Goal: Transaction & Acquisition: Purchase product/service

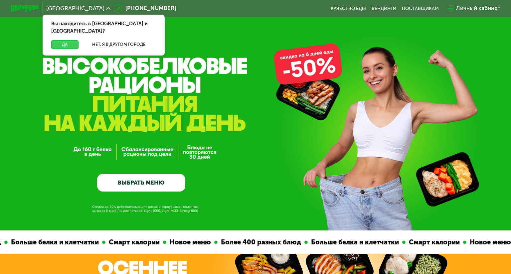
click at [71, 40] on button "Да" at bounding box center [64, 44] width 27 height 9
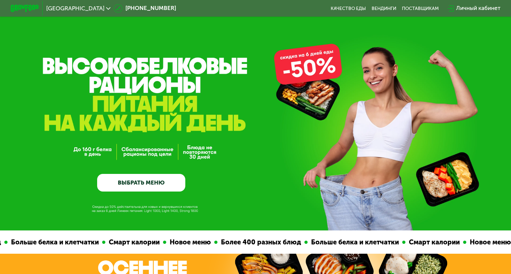
click at [85, 10] on span "[GEOGRAPHIC_DATA]" at bounding box center [75, 9] width 58 height 6
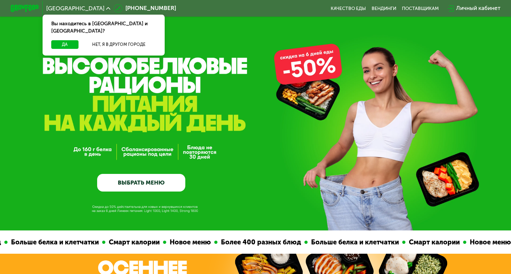
click at [85, 10] on span "[GEOGRAPHIC_DATA]" at bounding box center [75, 9] width 58 height 6
click at [21, 7] on img at bounding box center [25, 8] width 28 height 7
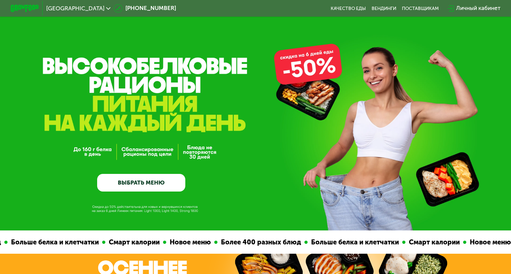
click at [22, 7] on img at bounding box center [25, 8] width 28 height 7
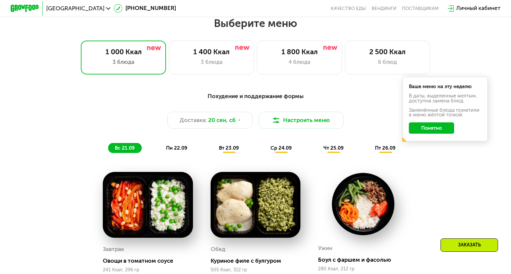
scroll to position [447, 0]
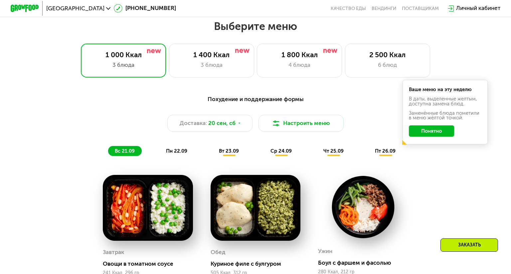
click at [433, 131] on button "Понятно" at bounding box center [432, 131] width 46 height 11
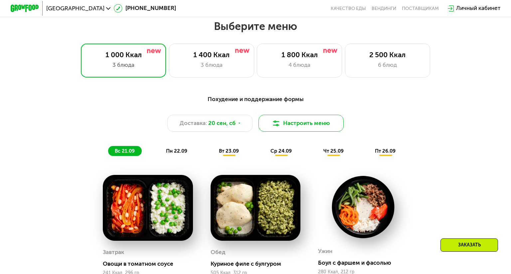
click at [308, 126] on button "Настроить меню" at bounding box center [301, 123] width 85 height 17
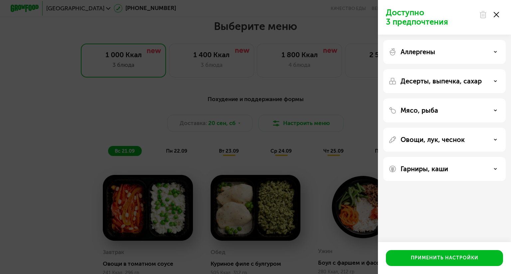
click at [446, 52] on div "Аллергены" at bounding box center [445, 52] width 112 height 8
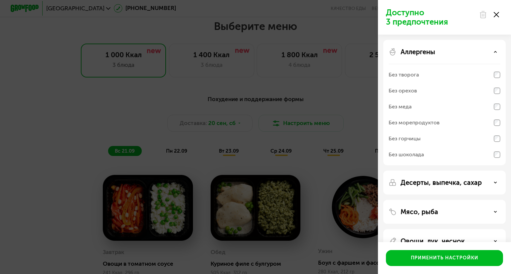
click at [446, 52] on div "Аллергены" at bounding box center [445, 52] width 112 height 8
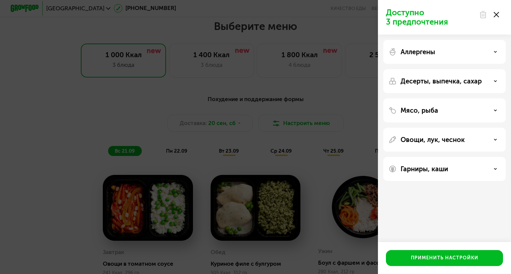
click at [428, 109] on p "Мясо, рыба" at bounding box center [420, 111] width 38 height 8
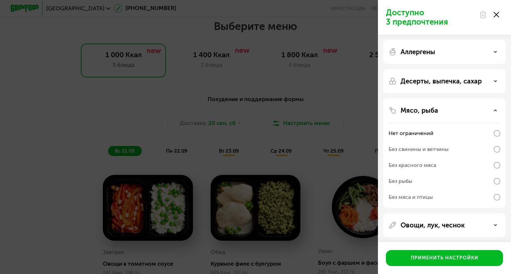
click at [421, 149] on div "Без свинины и ветчины" at bounding box center [419, 150] width 60 height 8
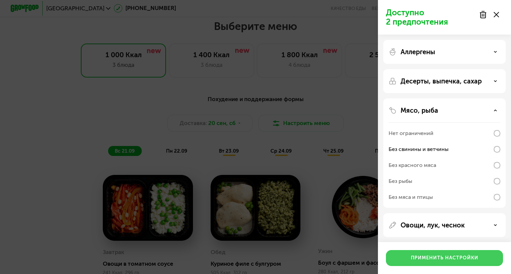
click at [436, 255] on div "Применить настройки" at bounding box center [445, 258] width 68 height 7
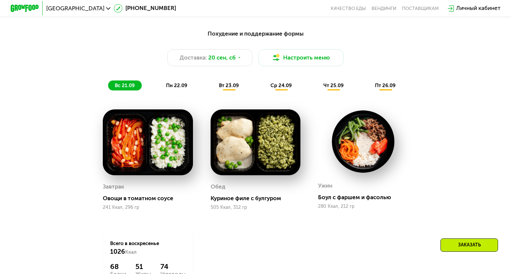
scroll to position [492, 0]
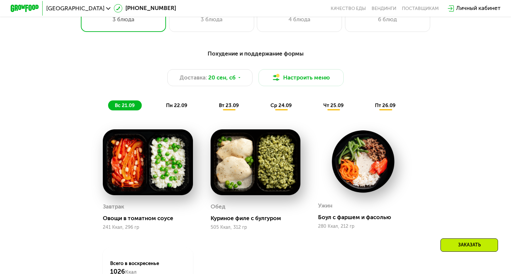
click at [179, 104] on span "пн 22.09" at bounding box center [176, 106] width 21 height 6
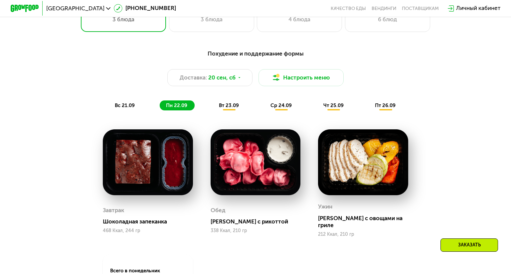
click at [224, 105] on span "вт 23.09" at bounding box center [229, 106] width 20 height 6
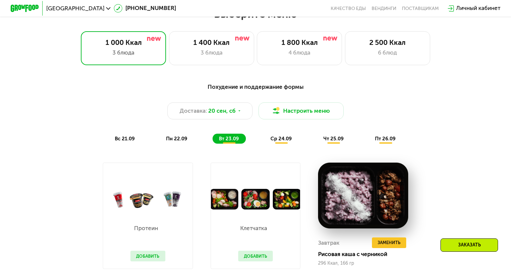
scroll to position [452, 0]
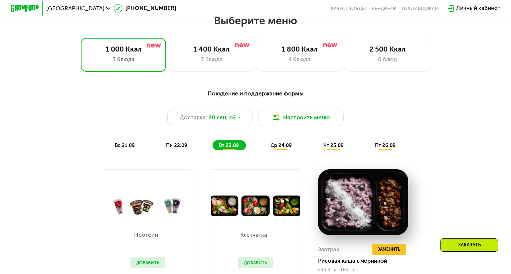
click at [277, 147] on span "ср 24.09" at bounding box center [281, 146] width 21 height 6
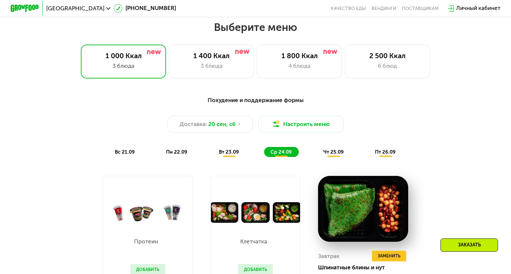
scroll to position [466, 0]
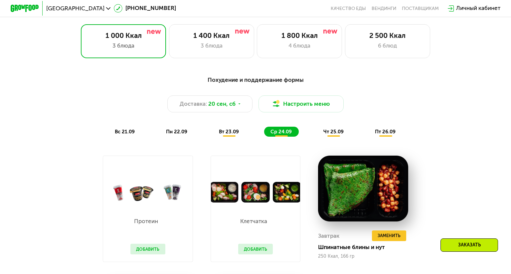
click at [330, 132] on span "чт 25.09" at bounding box center [334, 132] width 20 height 6
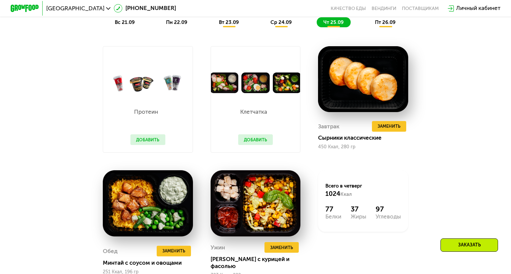
scroll to position [599, 0]
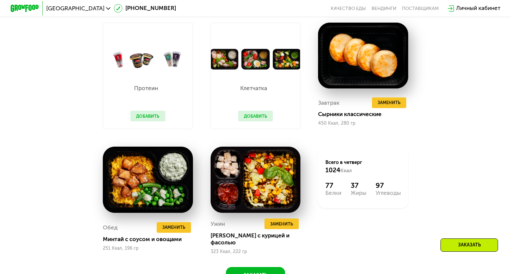
drag, startPoint x: 442, startPoint y: 94, endPoint x: 444, endPoint y: 83, distance: 11.4
click at [444, 83] on div "Похудение и поддержание формы Доставка: 20 сен, сб Настроить меню вс 21.09 пн 2…" at bounding box center [256, 111] width 438 height 346
drag, startPoint x: 444, startPoint y: 82, endPoint x: 447, endPoint y: 69, distance: 13.4
click at [447, 69] on div "Похудение и поддержание формы Доставка: 20 сен, сб Настроить меню вс 21.09 пн 2…" at bounding box center [256, 111] width 438 height 346
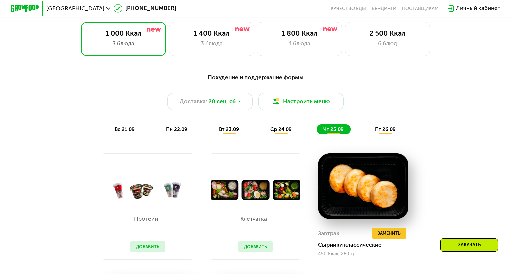
scroll to position [466, 0]
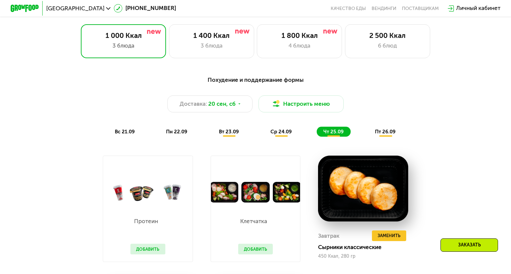
click at [389, 128] on div "пт 26.09" at bounding box center [386, 132] width 34 height 10
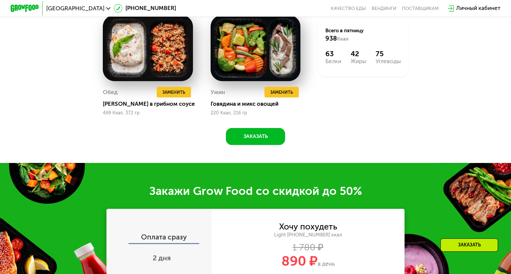
scroll to position [733, 0]
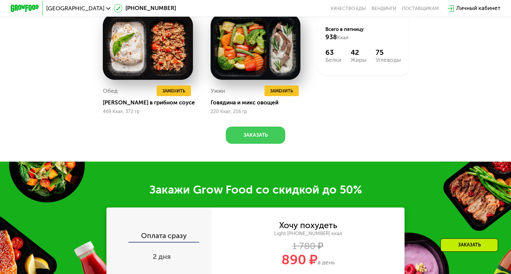
click at [241, 132] on button "Заказать" at bounding box center [255, 135] width 59 height 17
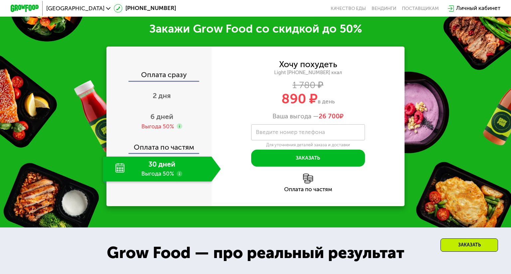
scroll to position [894, 0]
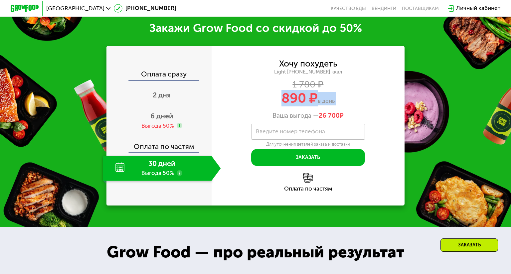
drag, startPoint x: 241, startPoint y: 108, endPoint x: 234, endPoint y: 106, distance: 7.4
click at [234, 106] on div "Хочу похудеть Light 1000 ~1000 ккал 1 780 ₽ 890 ₽ в день Ваша выгода — 26 700 ₽" at bounding box center [308, 90] width 193 height 60
click at [233, 93] on div "890 ₽ в день" at bounding box center [308, 99] width 193 height 14
click at [161, 169] on div "30 дней Выгода 50%" at bounding box center [157, 168] width 109 height 25
click at [164, 148] on div "Оплата по частям" at bounding box center [159, 144] width 105 height 16
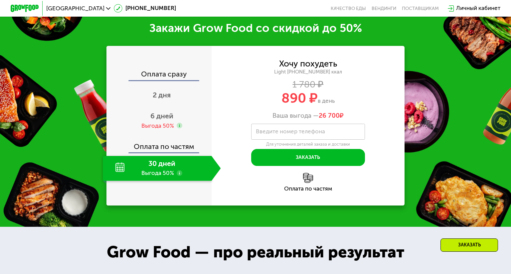
click at [119, 167] on div "30 дней Выгода 50%" at bounding box center [157, 168] width 109 height 25
click at [164, 101] on div "2 дня" at bounding box center [162, 96] width 118 height 25
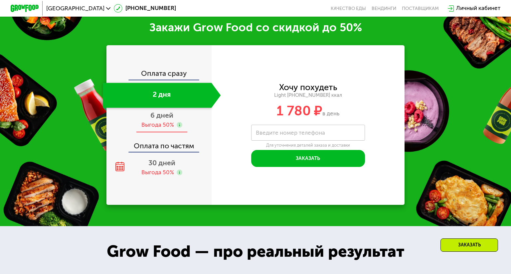
scroll to position [850, 0]
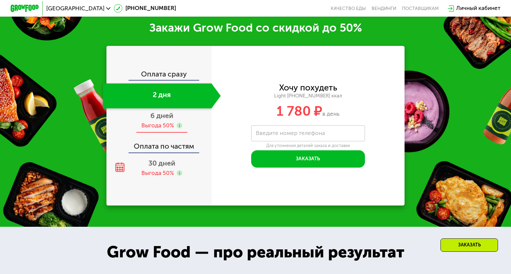
click at [160, 123] on div "Выгода 50%" at bounding box center [158, 126] width 33 height 8
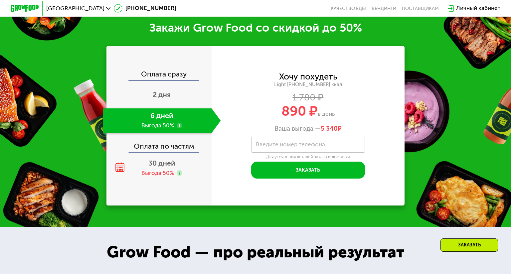
click at [148, 145] on div "Оплата по частям" at bounding box center [159, 144] width 105 height 16
click at [142, 163] on div "30 дней Выгода 50%" at bounding box center [162, 168] width 118 height 25
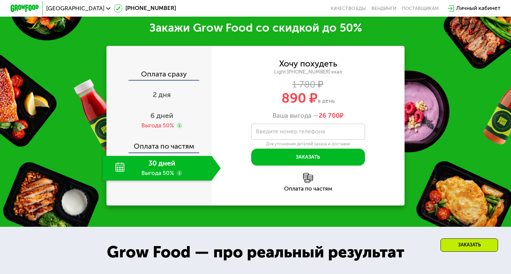
click at [340, 72] on div "Light [PHONE_NUMBER] ккал" at bounding box center [308, 72] width 193 height 6
drag, startPoint x: 326, startPoint y: 72, endPoint x: 332, endPoint y: 71, distance: 5.8
click at [332, 71] on div "Light [PHONE_NUMBER] ккал" at bounding box center [308, 72] width 193 height 6
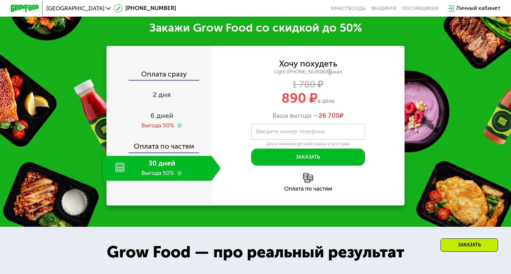
click at [332, 71] on div "Light [PHONE_NUMBER] ккал" at bounding box center [308, 72] width 193 height 6
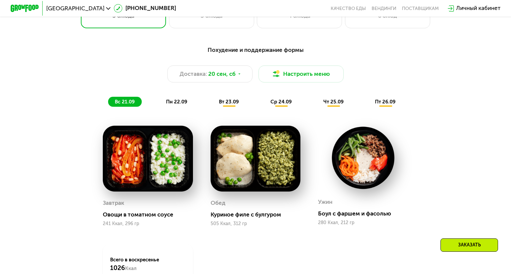
scroll to position [517, 0]
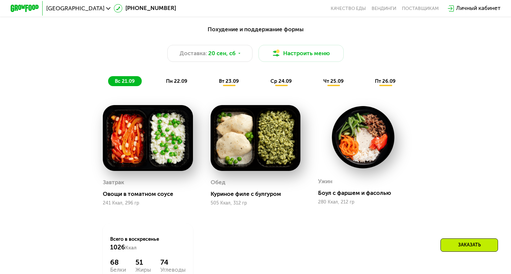
drag, startPoint x: 428, startPoint y: 93, endPoint x: 431, endPoint y: 76, distance: 18.0
click at [431, 76] on div "Похудение и поддержание формы Доставка: 20 сен, сб Настроить меню вс 21.09 пн 2…" at bounding box center [256, 55] width 421 height 61
drag, startPoint x: 431, startPoint y: 76, endPoint x: 432, endPoint y: 71, distance: 4.7
click at [432, 71] on div "Похудение и поддержание формы Доставка: 20 сен, сб Настроить меню вс 21.09 пн 2…" at bounding box center [256, 55] width 421 height 61
click at [328, 60] on button "Настроить меню" at bounding box center [301, 53] width 85 height 17
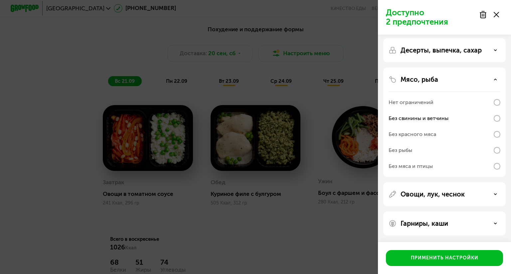
scroll to position [60, 0]
click at [431, 220] on p "Гарниры, каши" at bounding box center [425, 224] width 48 height 8
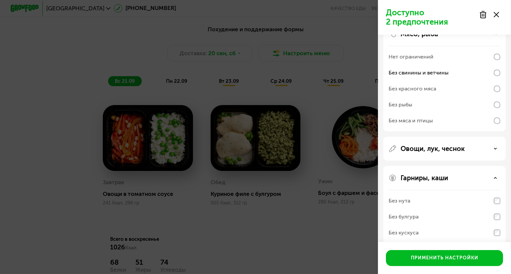
scroll to position [145, 0]
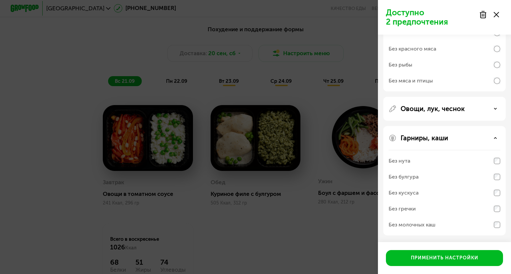
click at [445, 126] on div "Гарниры, каши Без нута Без булгура Без кускуса Без гречки Без молочных каш" at bounding box center [445, 181] width 123 height 110
click at [449, 134] on div "Гарниры, каши" at bounding box center [445, 138] width 112 height 8
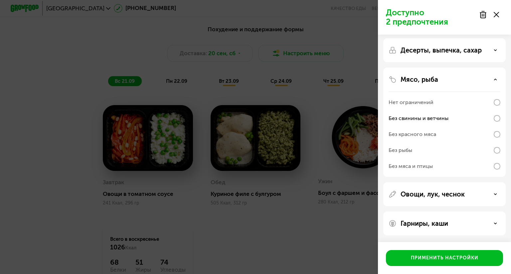
click at [436, 182] on div "Овощи, лук, чеснок" at bounding box center [445, 194] width 123 height 24
click at [445, 182] on div "Овощи, лук, чеснок" at bounding box center [445, 194] width 123 height 24
click at [442, 190] on p "Овощи, лук, чеснок" at bounding box center [433, 194] width 64 height 8
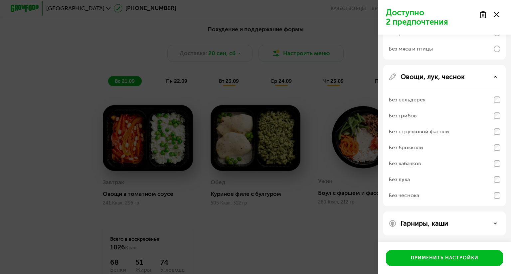
scroll to position [177, 0]
click at [426, 108] on div "Без грибов" at bounding box center [445, 116] width 112 height 16
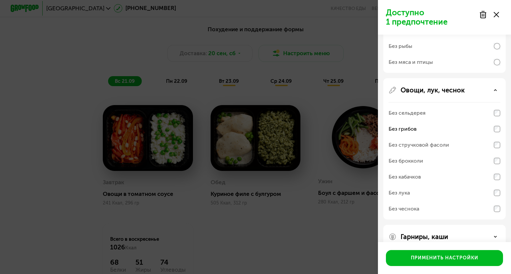
scroll to position [0, 0]
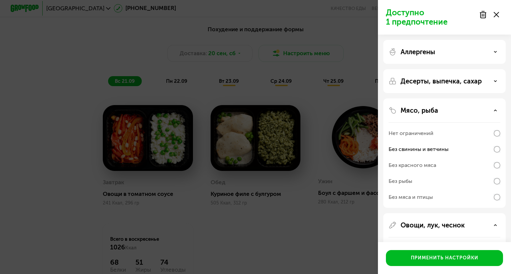
click at [441, 58] on div "Аллергены" at bounding box center [445, 52] width 123 height 24
click at [443, 52] on div "Аллергены" at bounding box center [445, 52] width 112 height 8
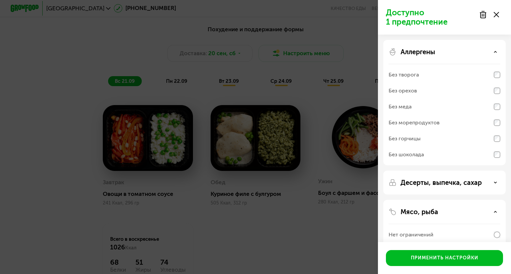
click at [443, 52] on div "Аллергены" at bounding box center [445, 52] width 112 height 8
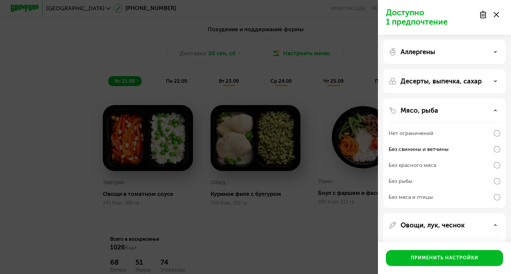
click at [443, 52] on div "Аллергены" at bounding box center [445, 52] width 112 height 8
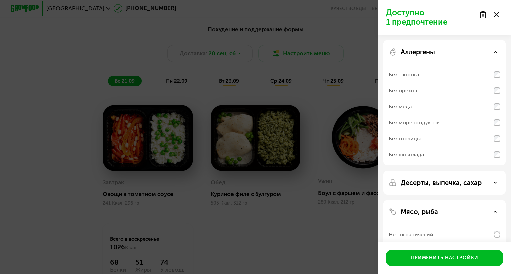
click at [431, 124] on div "Без морепродуктов" at bounding box center [414, 123] width 51 height 8
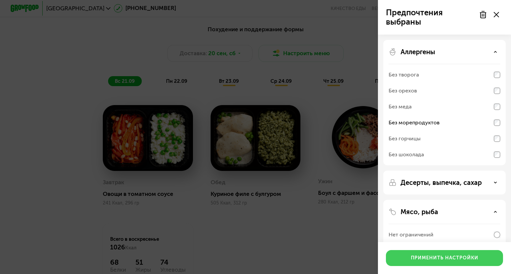
click at [450, 255] on div "Применить настройки" at bounding box center [445, 258] width 68 height 7
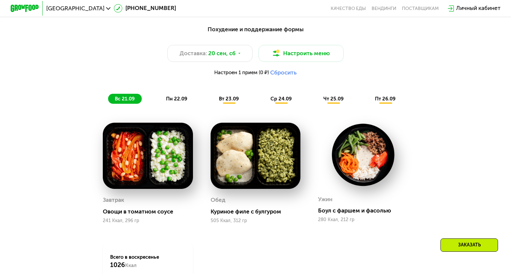
click at [453, 158] on div "Похудение и поддержание формы Доставка: 20 сен, сб Настроить меню Настроен 1 пр…" at bounding box center [256, 177] width 438 height 312
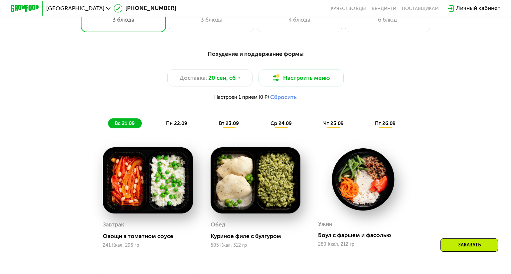
scroll to position [483, 0]
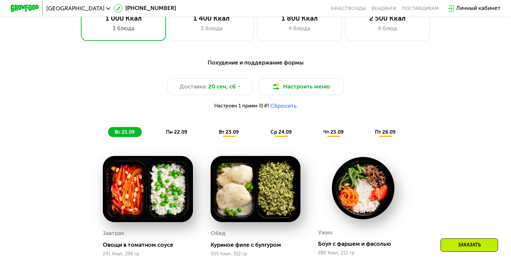
drag, startPoint x: 418, startPoint y: 107, endPoint x: 423, endPoint y: 102, distance: 6.9
click at [423, 102] on div "Доставка: 20 сен, сб Настроить меню Настроен 1 прием (0 ₽) Сбросить" at bounding box center [256, 95] width 421 height 35
drag, startPoint x: 424, startPoint y: 100, endPoint x: 425, endPoint y: 95, distance: 5.1
click at [425, 95] on div "Доставка: 20 сен, сб Настроить меню Настроен 1 прием (0 ₽) Сбросить" at bounding box center [256, 95] width 421 height 35
drag, startPoint x: 425, startPoint y: 95, endPoint x: 424, endPoint y: 91, distance: 4.7
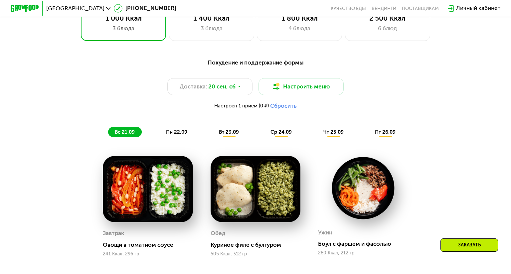
click at [424, 91] on div "Доставка: 20 сен, сб Настроить меню Настроен 1 прием (0 ₽) Сбросить" at bounding box center [256, 95] width 421 height 35
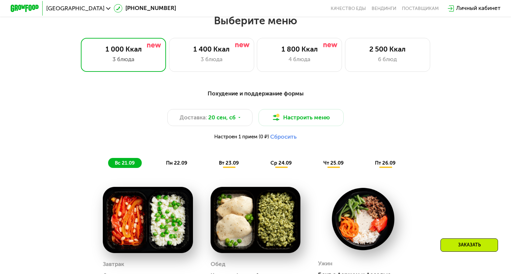
scroll to position [450, 0]
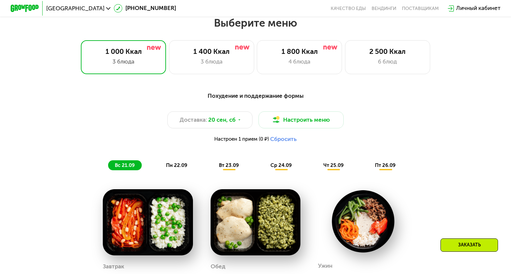
drag, startPoint x: 373, startPoint y: 98, endPoint x: 368, endPoint y: 98, distance: 4.7
click at [368, 98] on div "Похудение и поддержание формы" at bounding box center [256, 96] width 421 height 9
drag, startPoint x: 368, startPoint y: 98, endPoint x: 360, endPoint y: 98, distance: 8.0
click at [360, 98] on div "Похудение и поддержание формы" at bounding box center [256, 96] width 421 height 9
click at [393, 55] on div "2 500 Ккал" at bounding box center [388, 52] width 70 height 9
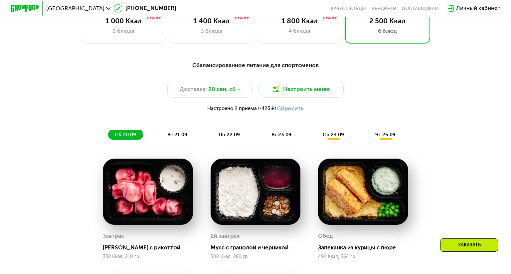
scroll to position [483, 0]
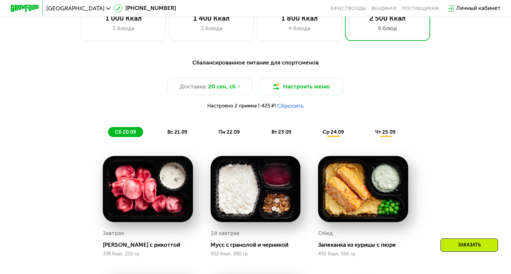
click at [474, 75] on div "Сбалансированное питание для спортсменов Доставка: 20 сен, сб Настроить меню На…" at bounding box center [255, 278] width 511 height 461
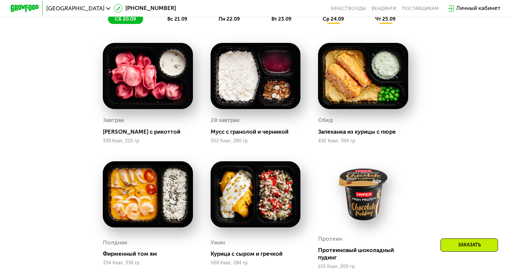
scroll to position [617, 0]
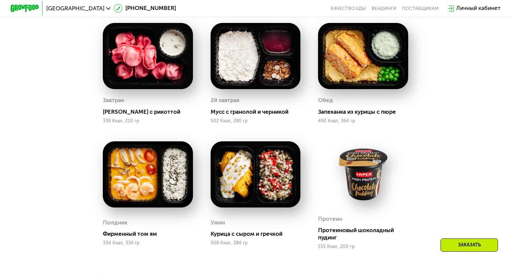
click at [473, 75] on div "Сбалансированное питание для спортсменов Доставка: 20 сен, сб Настроить меню На…" at bounding box center [255, 145] width 511 height 461
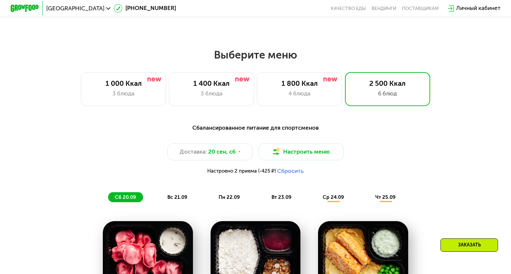
scroll to position [417, 0]
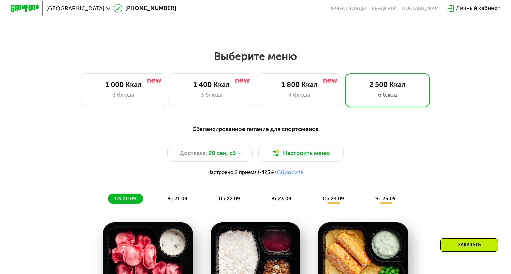
click at [469, 101] on div "1 000 Ккал 3 блюда 1 400 Ккал 3 блюда 1 800 Ккал 4 блюда 2 500 Ккал 6 блюд" at bounding box center [256, 91] width 466 height 34
click at [470, 93] on div "1 000 Ккал 3 блюда 1 400 Ккал 3 блюда 1 800 Ккал 4 блюда 2 500 Ккал 6 блюд" at bounding box center [256, 91] width 466 height 34
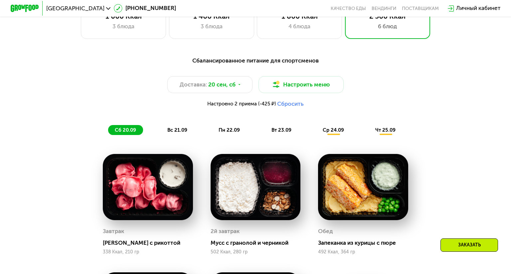
scroll to position [483, 0]
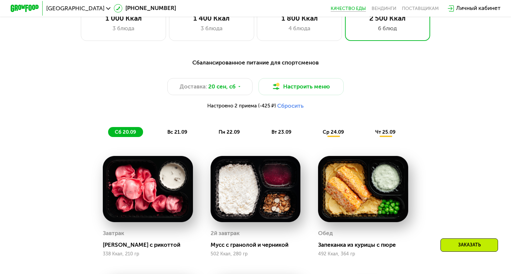
click at [353, 10] on link "Качество еды" at bounding box center [348, 9] width 35 height 6
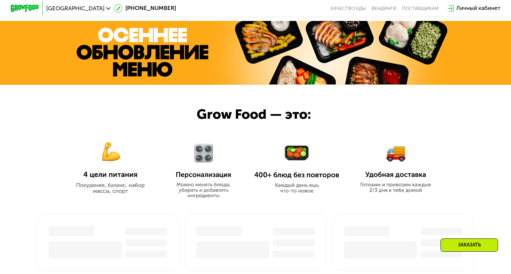
scroll to position [466, 0]
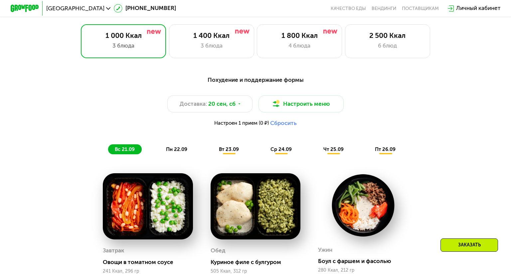
drag, startPoint x: 422, startPoint y: 65, endPoint x: 418, endPoint y: 59, distance: 6.9
click at [418, 59] on div "Выберите меню 1 000 Ккал 3 блюда 1 400 Ккал 3 блюда 1 800 Ккал 4 блюда 2 500 Кк…" at bounding box center [255, 200] width 511 height 401
drag, startPoint x: 413, startPoint y: 85, endPoint x: 419, endPoint y: 77, distance: 10.3
click at [419, 77] on div "Похудение и поддержание формы" at bounding box center [256, 80] width 421 height 9
drag, startPoint x: 419, startPoint y: 77, endPoint x: 422, endPoint y: 67, distance: 10.3
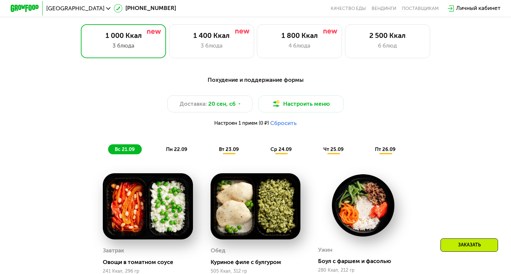
click at [422, 67] on div "Похудение и поддержание формы Доставка: 20 сен, сб Настроить меню Настроен 1 пр…" at bounding box center [255, 234] width 511 height 336
drag, startPoint x: 422, startPoint y: 67, endPoint x: 426, endPoint y: 55, distance: 12.2
click at [426, 55] on div "2 500 Ккал 6 блюд" at bounding box center [387, 41] width 85 height 34
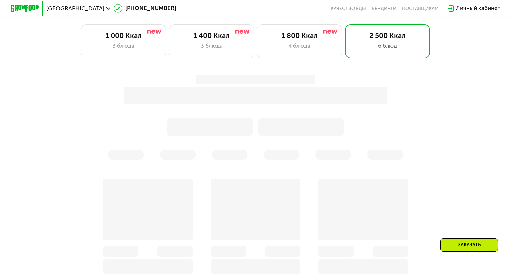
drag, startPoint x: 426, startPoint y: 55, endPoint x: 434, endPoint y: 42, distance: 15.1
click at [434, 42] on div "1 000 Ккал 3 блюда 1 400 Ккал 3 блюда 1 800 Ккал 4 блюда 2 500 Ккал 6 блюд" at bounding box center [256, 41] width 466 height 34
drag, startPoint x: 448, startPoint y: 65, endPoint x: 455, endPoint y: 47, distance: 18.9
click at [455, 47] on div "1 000 Ккал 3 блюда 1 400 Ккал 3 блюда 1 800 Ккал 4 блюда 2 500 Ккал 6 блюд" at bounding box center [256, 41] width 466 height 34
click at [457, 32] on div "1 000 Ккал 3 блюда 1 400 Ккал 3 блюда 1 800 Ккал 4 блюда 2 500 Ккал 6 блюд" at bounding box center [256, 41] width 466 height 34
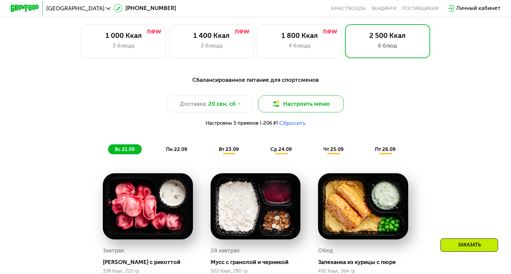
click at [313, 104] on button "Настроить меню" at bounding box center [301, 104] width 85 height 17
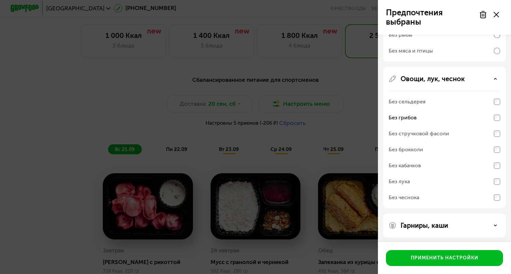
scroll to position [278, 0]
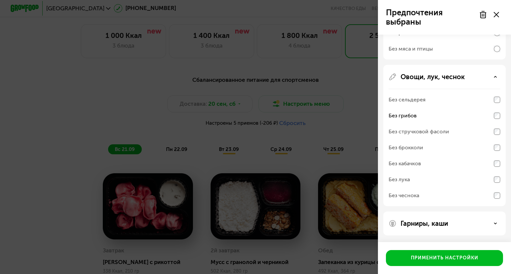
click at [444, 220] on p "Гарниры, каши" at bounding box center [425, 224] width 48 height 8
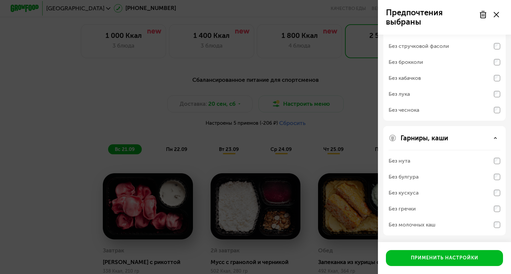
scroll to position [364, 0]
click at [446, 134] on p "Гарниры, каши" at bounding box center [425, 138] width 48 height 8
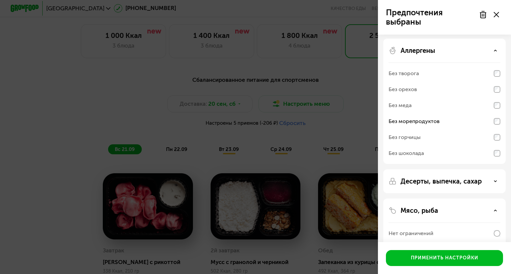
scroll to position [0, 0]
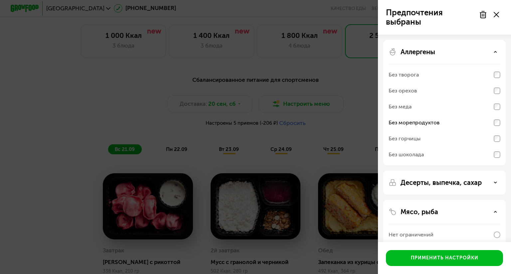
click at [494, 15] on icon at bounding box center [496, 14] width 5 height 5
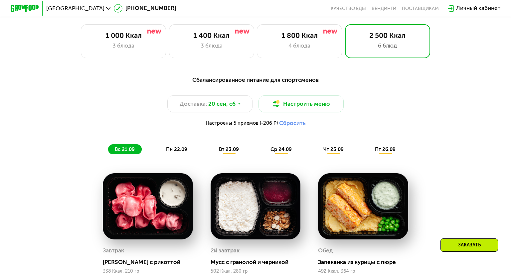
drag, startPoint x: 449, startPoint y: 127, endPoint x: 457, endPoint y: 122, distance: 10.0
click at [457, 122] on div "Настроены 5 приемов (-206 ₽) Сбросить" at bounding box center [256, 123] width 421 height 7
drag, startPoint x: 457, startPoint y: 122, endPoint x: 466, endPoint y: 117, distance: 10.4
click at [466, 117] on div "Сбалансированное питание для спортсменов Доставка: 20 сен, сб Настроить меню На…" at bounding box center [255, 115] width 429 height 88
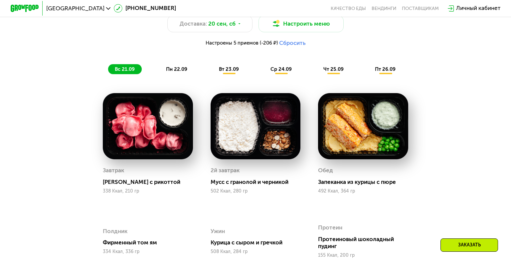
scroll to position [566, 0]
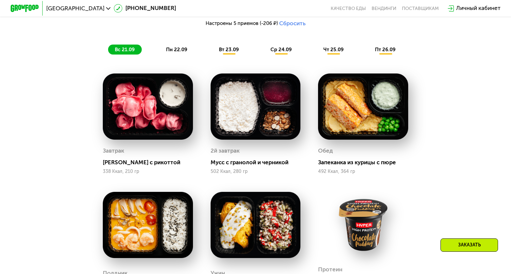
drag, startPoint x: 464, startPoint y: 99, endPoint x: 474, endPoint y: 90, distance: 12.7
click at [474, 90] on div "Сбалансированное питание для спортсменов Доставка: [DATE] Настроить меню Настро…" at bounding box center [255, 196] width 511 height 461
drag, startPoint x: 440, startPoint y: 122, endPoint x: 449, endPoint y: 108, distance: 16.3
click at [449, 108] on div "Сбалансированное питание для спортсменов Доставка: [DATE] Настроить меню Настро…" at bounding box center [256, 190] width 438 height 438
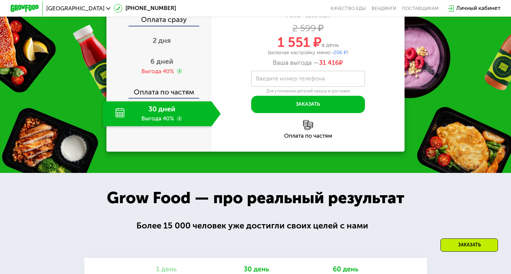
scroll to position [1065, 0]
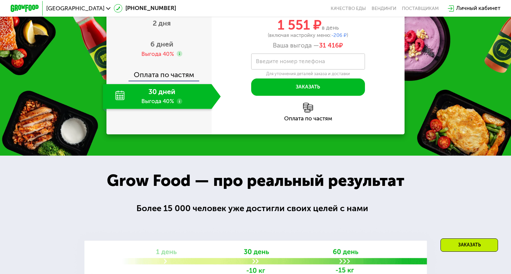
click at [140, 76] on div "Оплата по частям" at bounding box center [159, 72] width 105 height 16
drag, startPoint x: 244, startPoint y: 115, endPoint x: 233, endPoint y: 120, distance: 12.1
click at [233, 120] on div "Оплата по частям" at bounding box center [308, 119] width 193 height 6
click at [313, 114] on div "Оплата по частям" at bounding box center [308, 112] width 193 height 19
click at [310, 119] on div "Оплата по частям" at bounding box center [308, 119] width 193 height 6
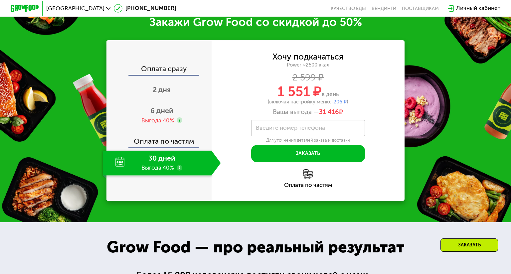
scroll to position [999, 0]
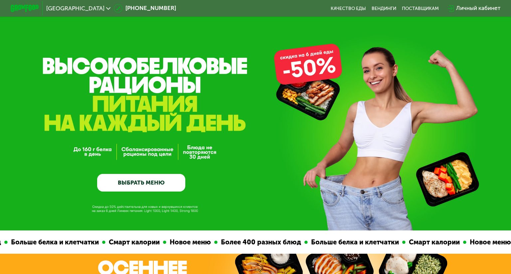
click at [89, 11] on span "[GEOGRAPHIC_DATA]" at bounding box center [75, 9] width 58 height 6
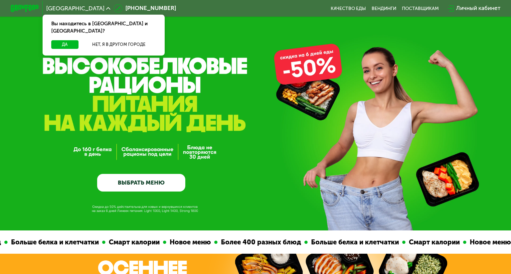
click at [90, 9] on span "[GEOGRAPHIC_DATA]" at bounding box center [75, 9] width 58 height 6
click at [64, 40] on button "Да" at bounding box center [64, 44] width 27 height 9
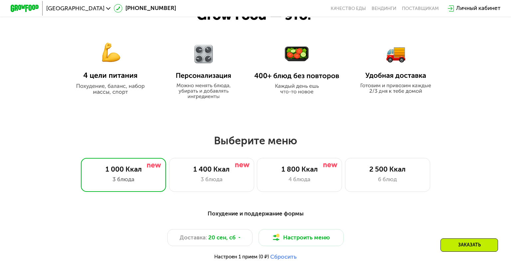
scroll to position [333, 0]
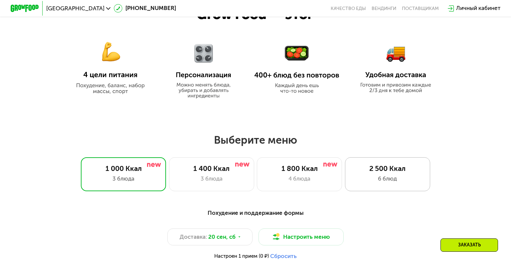
click at [378, 166] on div "2 500 Ккал" at bounding box center [388, 169] width 70 height 9
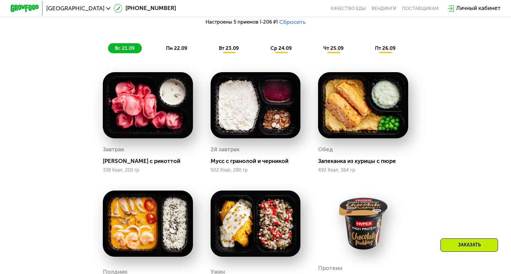
scroll to position [566, 0]
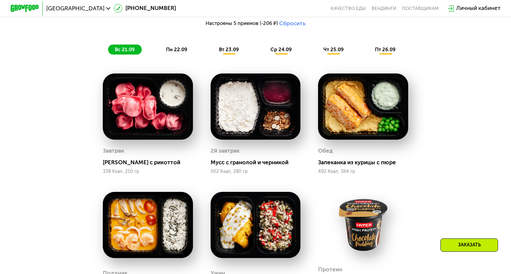
click at [273, 119] on img at bounding box center [256, 107] width 90 height 66
click at [223, 161] on div "Мусс с гранолой и черникой" at bounding box center [259, 162] width 96 height 7
click at [223, 149] on div "2й завтрак" at bounding box center [225, 151] width 29 height 11
click at [241, 128] on img at bounding box center [256, 107] width 90 height 66
click at [257, 109] on img at bounding box center [256, 107] width 90 height 66
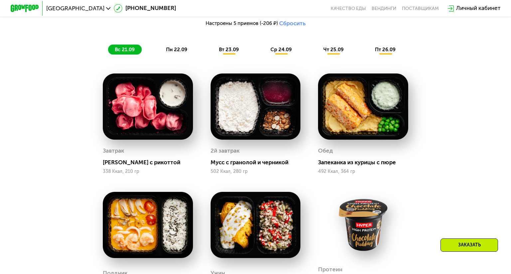
click at [257, 109] on img at bounding box center [256, 107] width 90 height 66
click at [335, 163] on div "Запеканка из курицы с пюре" at bounding box center [366, 162] width 96 height 7
drag, startPoint x: 318, startPoint y: 164, endPoint x: 309, endPoint y: 164, distance: 9.7
click at [310, 164] on div "[PERSON_NAME] из курицы с пюре 492 Ккал, 364 гр" at bounding box center [364, 124] width 108 height 119
drag, startPoint x: 309, startPoint y: 164, endPoint x: 300, endPoint y: 163, distance: 8.7
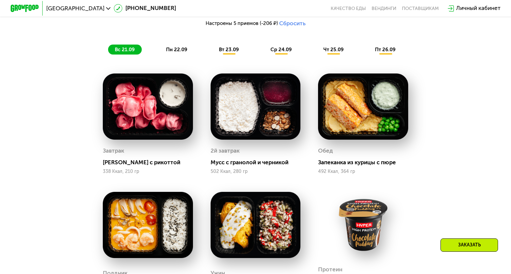
click at [300, 163] on div "Мусс с гранолой и черникой" at bounding box center [259, 162] width 96 height 7
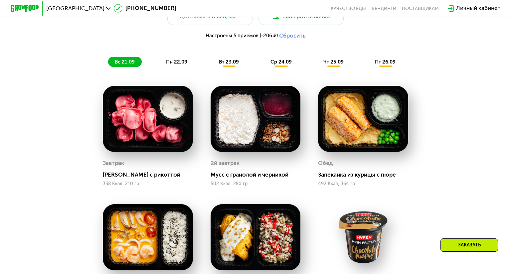
scroll to position [533, 0]
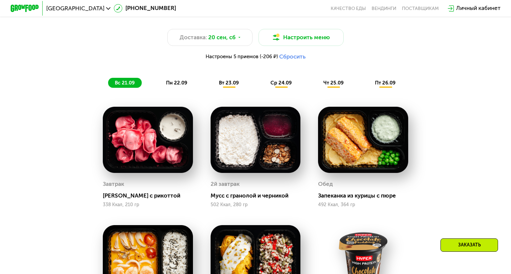
click at [170, 87] on div "пн 22.09" at bounding box center [177, 83] width 35 height 10
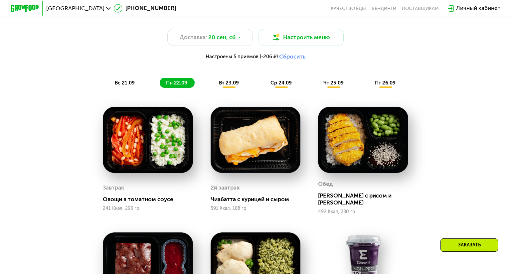
drag, startPoint x: 472, startPoint y: 117, endPoint x: 478, endPoint y: 110, distance: 9.2
click at [478, 110] on div "Сбалансированное питание для спортсменов Доставка: [DATE] Настроить меню Настро…" at bounding box center [255, 233] width 511 height 468
click at [215, 86] on div "вт 23.09" at bounding box center [230, 83] width 34 height 10
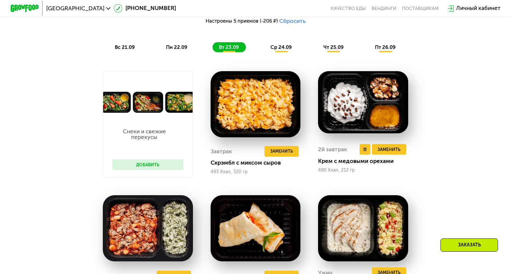
scroll to position [566, 0]
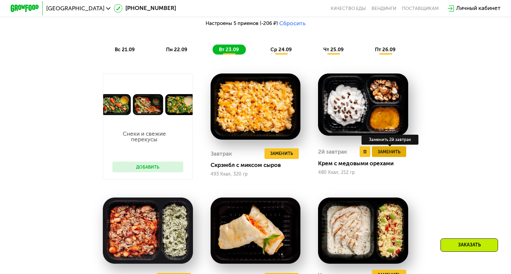
click at [394, 150] on span "Заменить" at bounding box center [389, 151] width 23 height 7
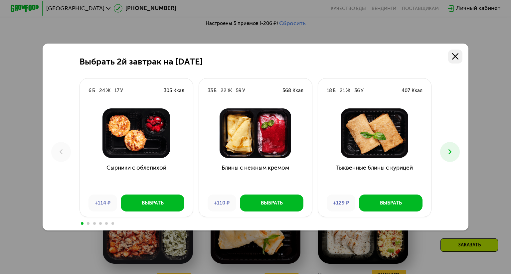
click at [455, 50] on link at bounding box center [455, 57] width 14 height 14
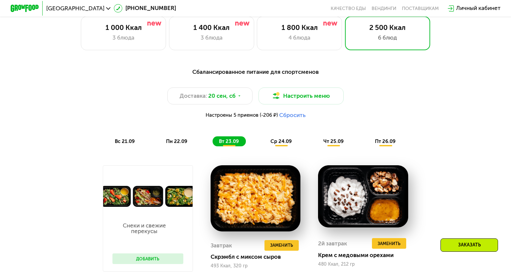
scroll to position [466, 0]
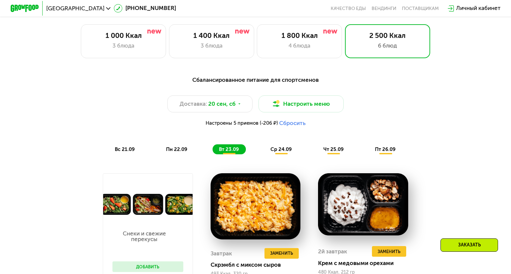
click at [285, 151] on span "ср 24.09" at bounding box center [281, 150] width 21 height 6
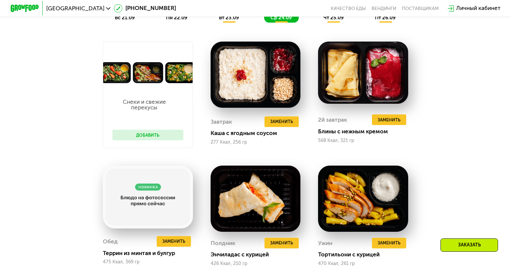
scroll to position [599, 0]
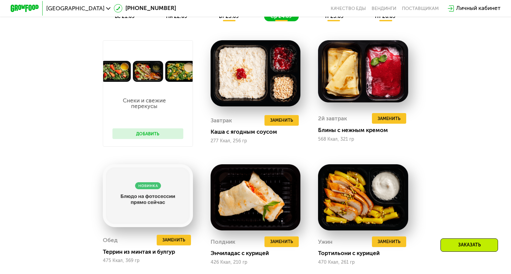
drag, startPoint x: 441, startPoint y: 112, endPoint x: 453, endPoint y: 107, distance: 13.2
click at [453, 107] on div "Сбалансированное питание для спортсменов Доставка: [DATE] Настроить меню Настро…" at bounding box center [256, 179] width 438 height 483
drag, startPoint x: 455, startPoint y: 93, endPoint x: 460, endPoint y: 81, distance: 13.4
click at [460, 81] on div "Сбалансированное питание для спортсменов Доставка: [DATE] Настроить меню Настро…" at bounding box center [256, 179] width 438 height 483
drag, startPoint x: 460, startPoint y: 81, endPoint x: 460, endPoint y: 72, distance: 8.7
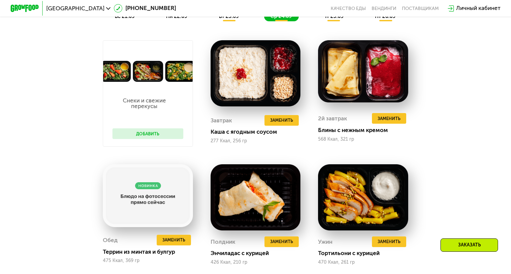
click at [460, 72] on div "Сбалансированное питание для спортсменов Доставка: [DATE] Настроить меню Настро…" at bounding box center [256, 179] width 438 height 483
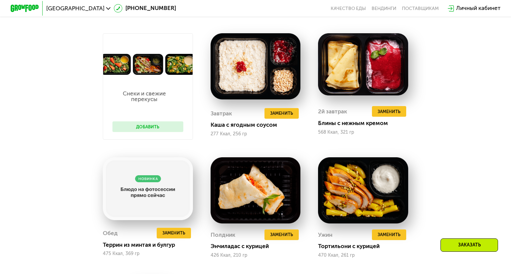
scroll to position [566, 0]
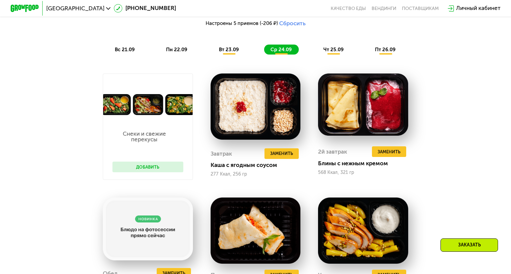
click at [335, 52] on span "чт 25.09" at bounding box center [334, 50] width 20 height 6
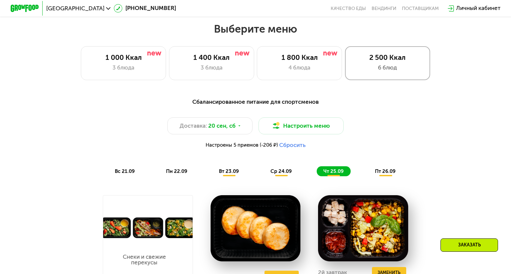
scroll to position [433, 0]
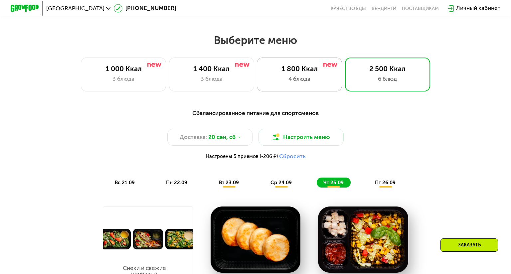
click at [313, 78] on div "4 блюда" at bounding box center [300, 79] width 70 height 9
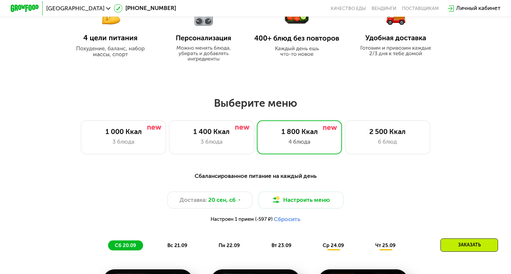
scroll to position [366, 0]
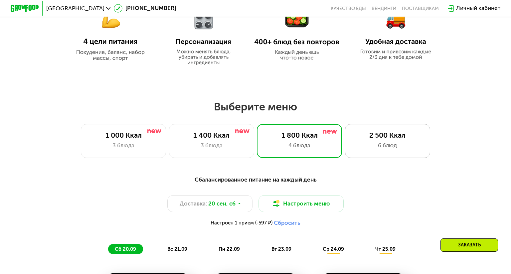
click at [395, 131] on div "2 500 Ккал 6 блюд" at bounding box center [387, 141] width 85 height 34
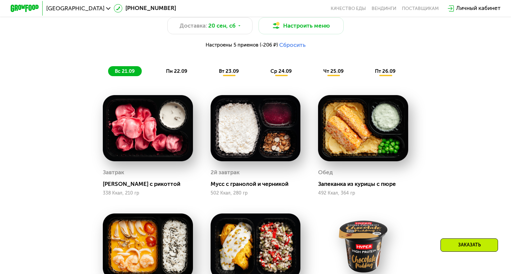
scroll to position [566, 0]
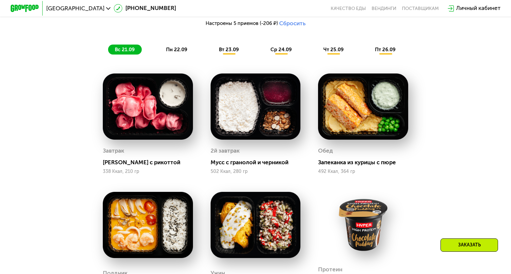
click at [276, 50] on span "ср 24.09" at bounding box center [281, 50] width 21 height 6
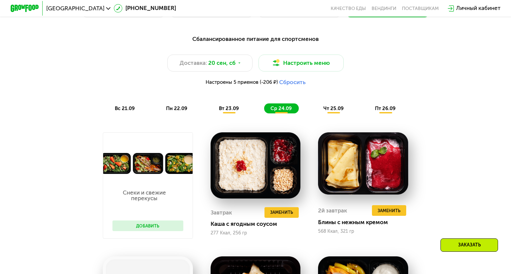
scroll to position [499, 0]
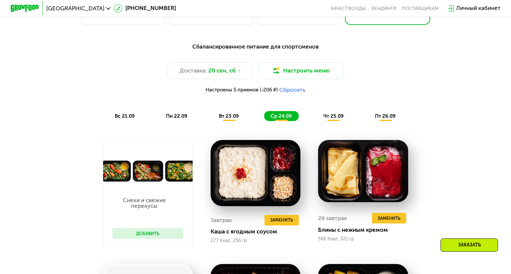
click at [327, 116] on span "чт 25.09" at bounding box center [334, 116] width 20 height 6
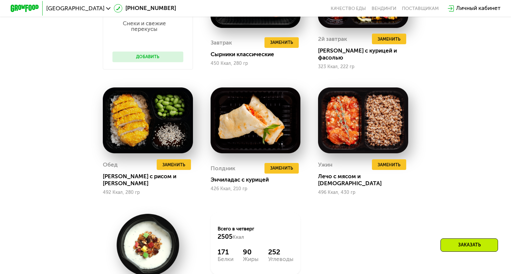
scroll to position [699, 0]
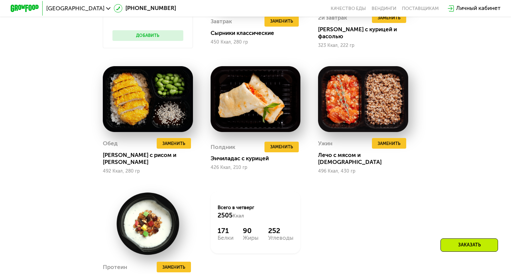
drag, startPoint x: 446, startPoint y: 99, endPoint x: 454, endPoint y: 91, distance: 11.1
click at [454, 91] on div "Сбалансированное питание для спортсменов Доставка: [DATE] Настроить меню Настро…" at bounding box center [256, 79] width 438 height 482
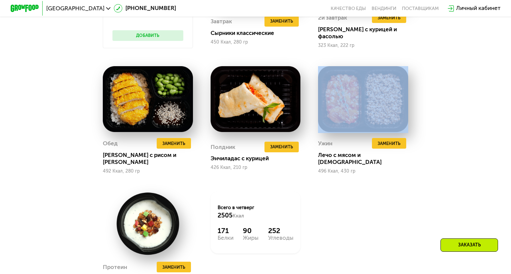
click at [454, 91] on div "Сбалансированное питание для спортсменов Доставка: [DATE] Настроить меню Настро…" at bounding box center [256, 79] width 438 height 482
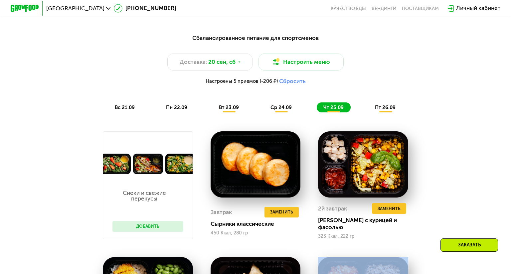
scroll to position [499, 0]
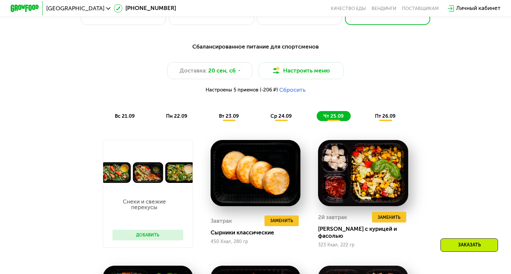
click at [388, 112] on div "пт 26.09" at bounding box center [386, 116] width 34 height 10
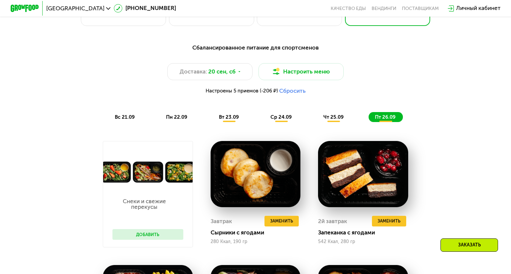
scroll to position [466, 0]
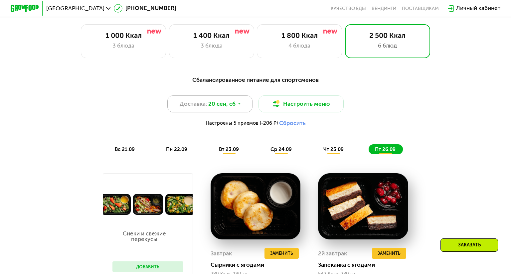
click at [225, 103] on span "20 сен, сб" at bounding box center [221, 104] width 27 height 9
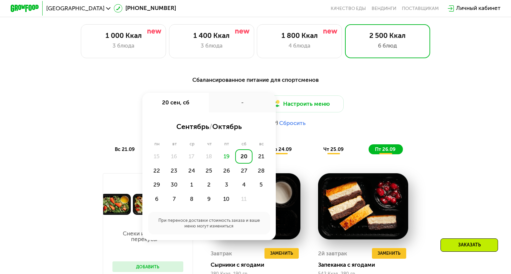
click at [440, 115] on div "Доставка: [DATE] сен, сб - сентябрь / октябрь пн вт ср чт пт сб вс 15 16 17 18 …" at bounding box center [256, 113] width 421 height 35
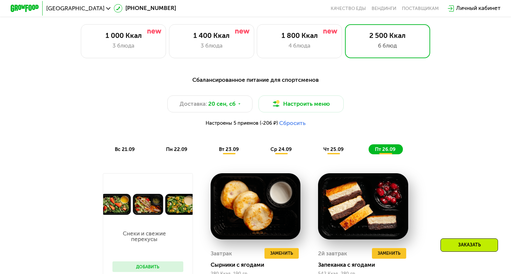
click at [442, 115] on div "Доставка: [DATE] Настроить меню Настроены 5 приемов (-206 ₽) Сбросить" at bounding box center [256, 113] width 421 height 35
drag, startPoint x: 442, startPoint y: 115, endPoint x: 449, endPoint y: 111, distance: 8.2
click at [449, 111] on div "Доставка: [DATE] Настроить меню Настроены 5 приемов (-206 ₽) Сбросить" at bounding box center [256, 113] width 421 height 35
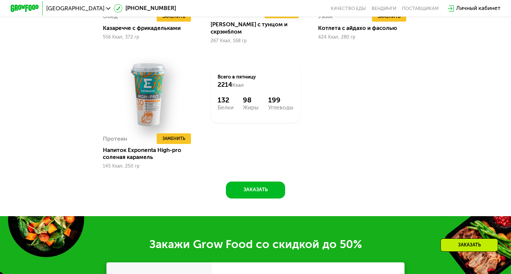
scroll to position [832, 0]
